Goal: Transaction & Acquisition: Purchase product/service

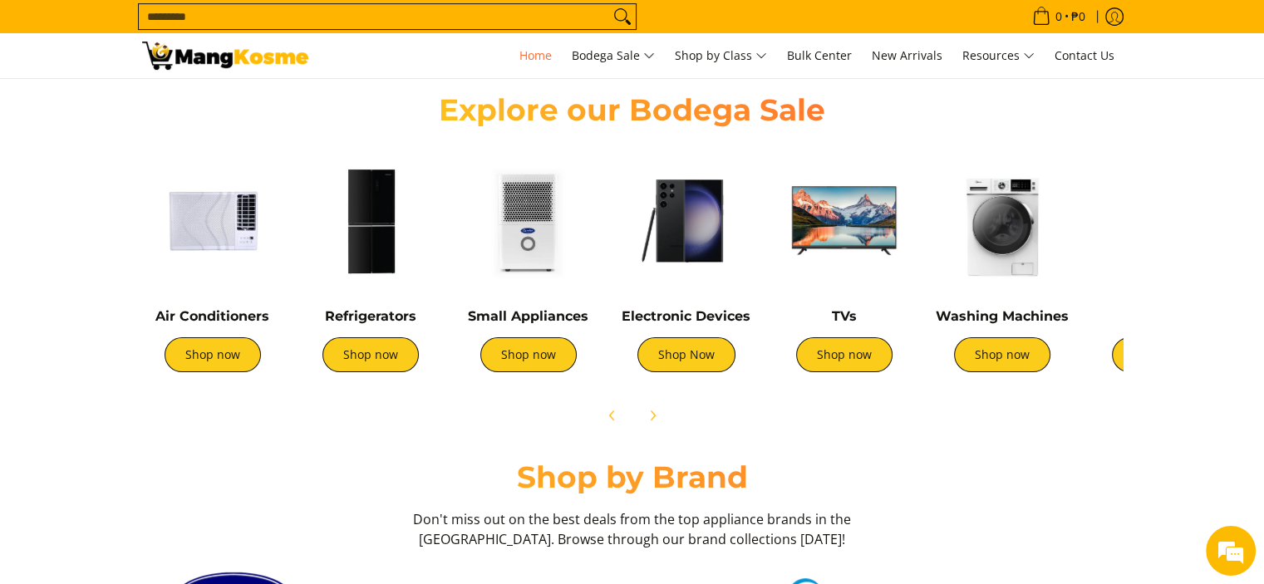
scroll to position [0, 1980]
click at [999, 356] on link "Shop now" at bounding box center [1002, 354] width 96 height 35
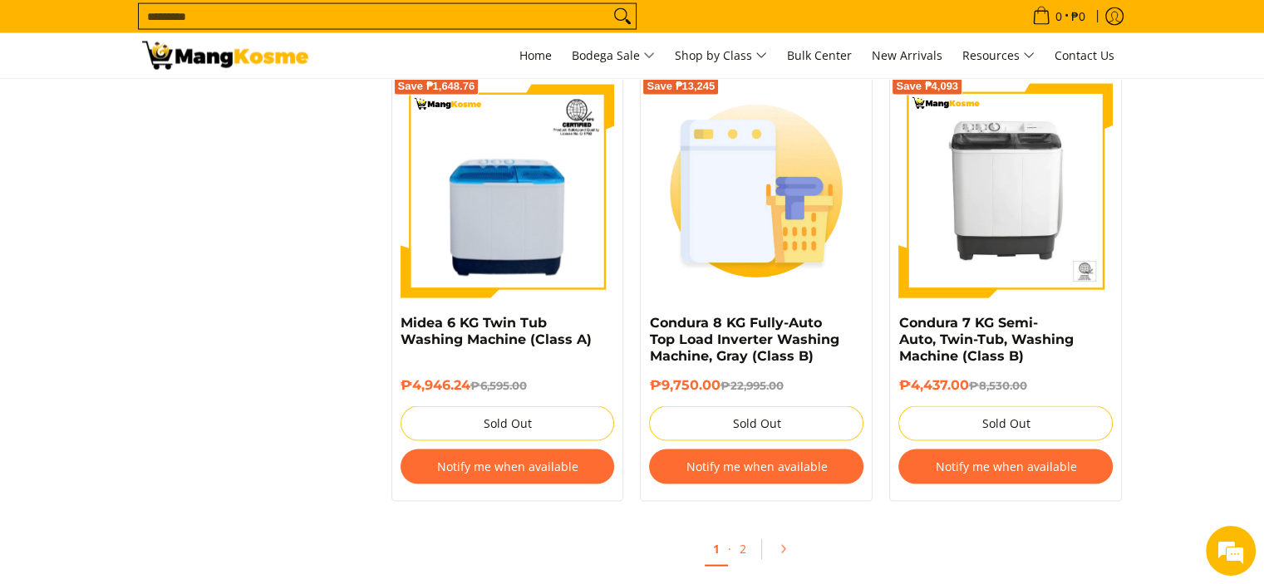
scroll to position [3489, 0]
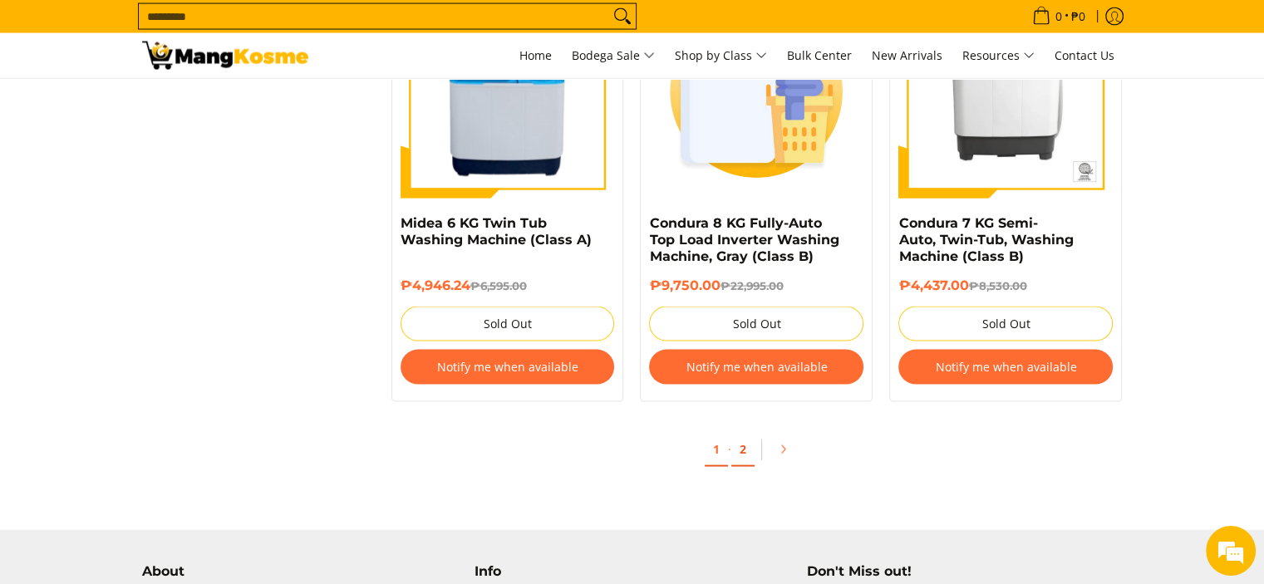
click at [736, 454] on link "2" at bounding box center [742, 450] width 23 height 34
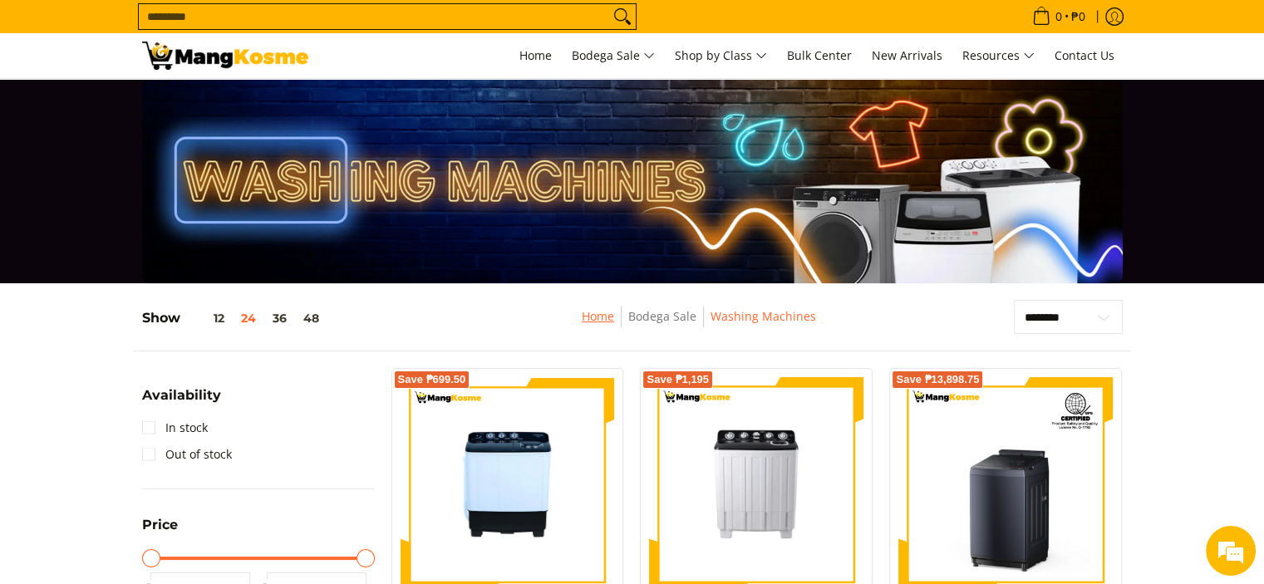
click at [600, 319] on link "Home" at bounding box center [597, 316] width 32 height 16
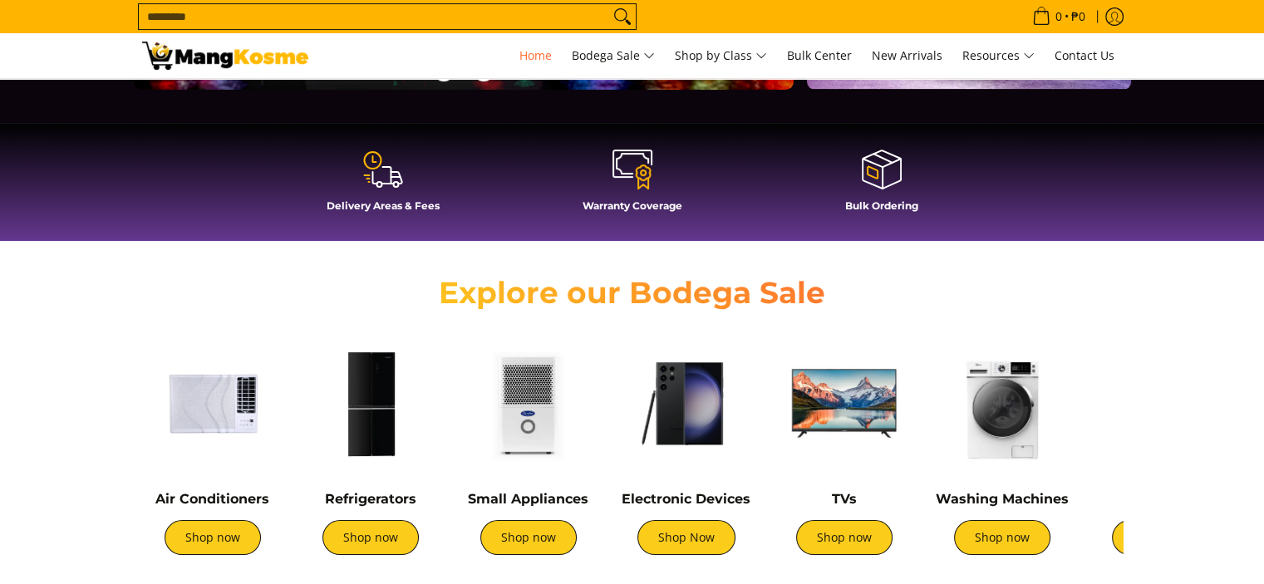
scroll to position [498, 0]
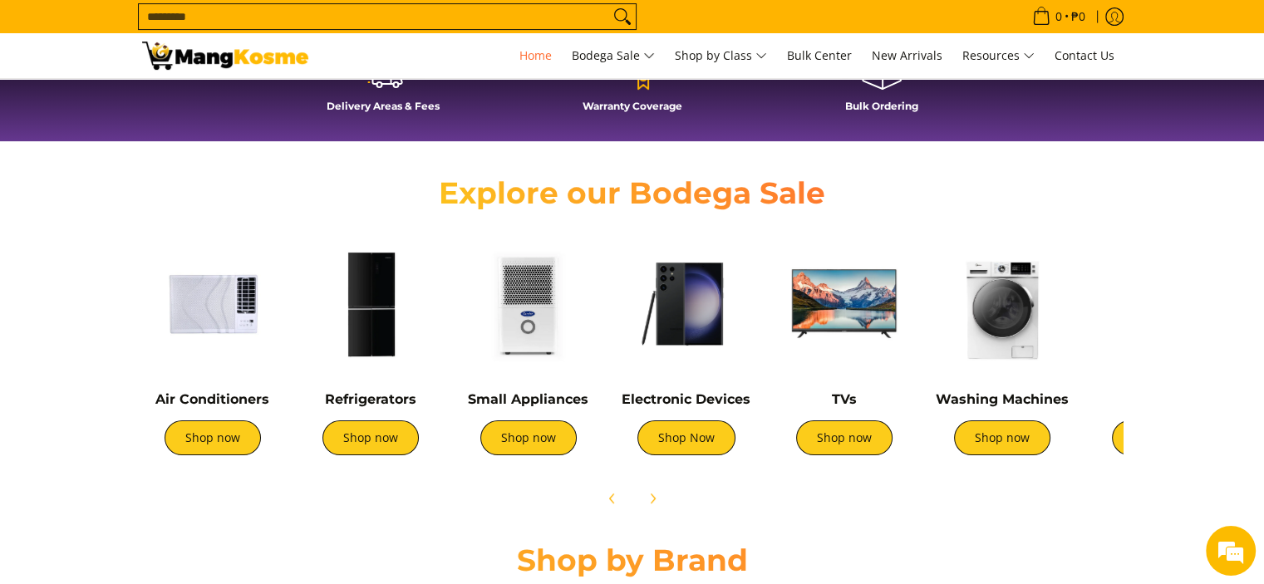
click at [861, 304] on img at bounding box center [843, 303] width 141 height 141
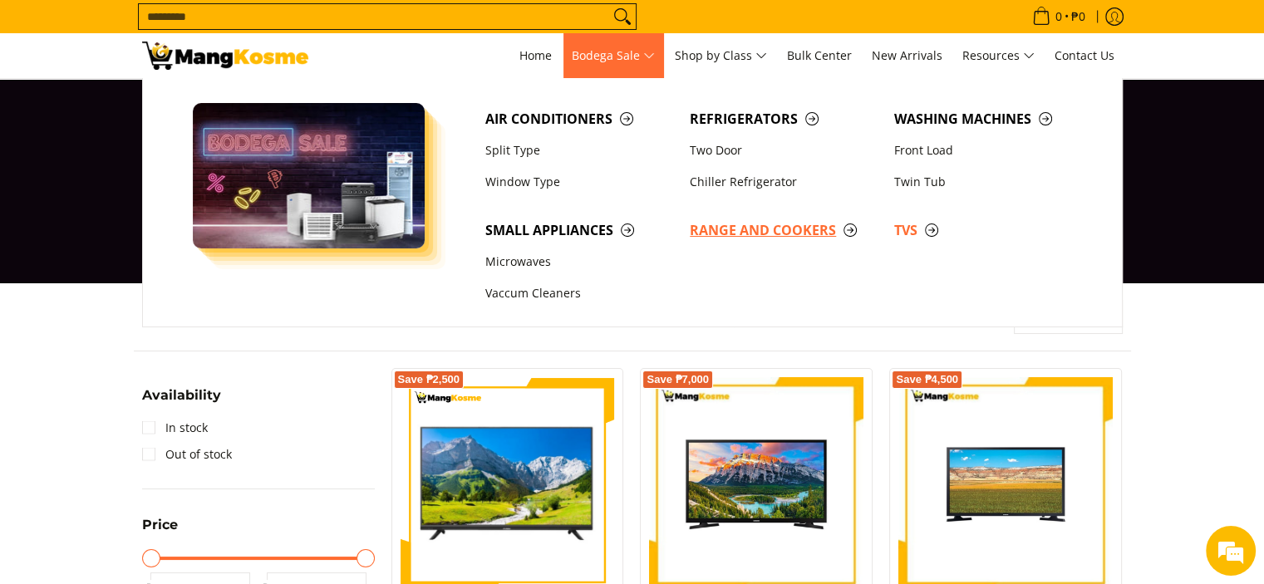
click at [731, 232] on span "Range and Cookers" at bounding box center [783, 230] width 188 height 21
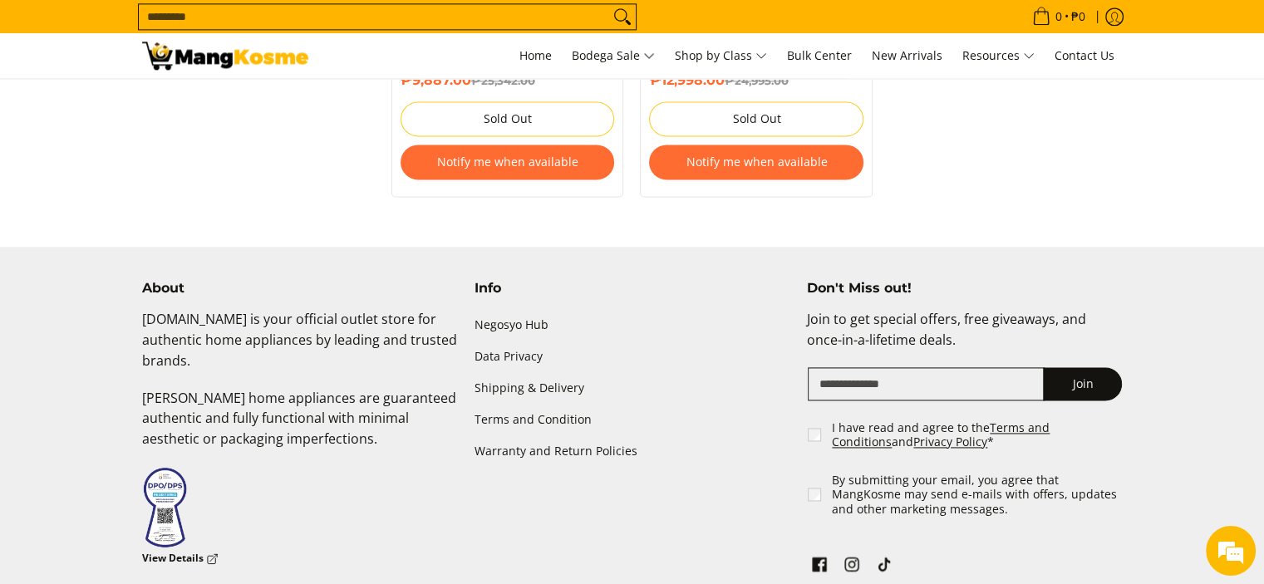
scroll to position [2326, 0]
